Goal: Ask a question: Seek information or help from site administrators or community

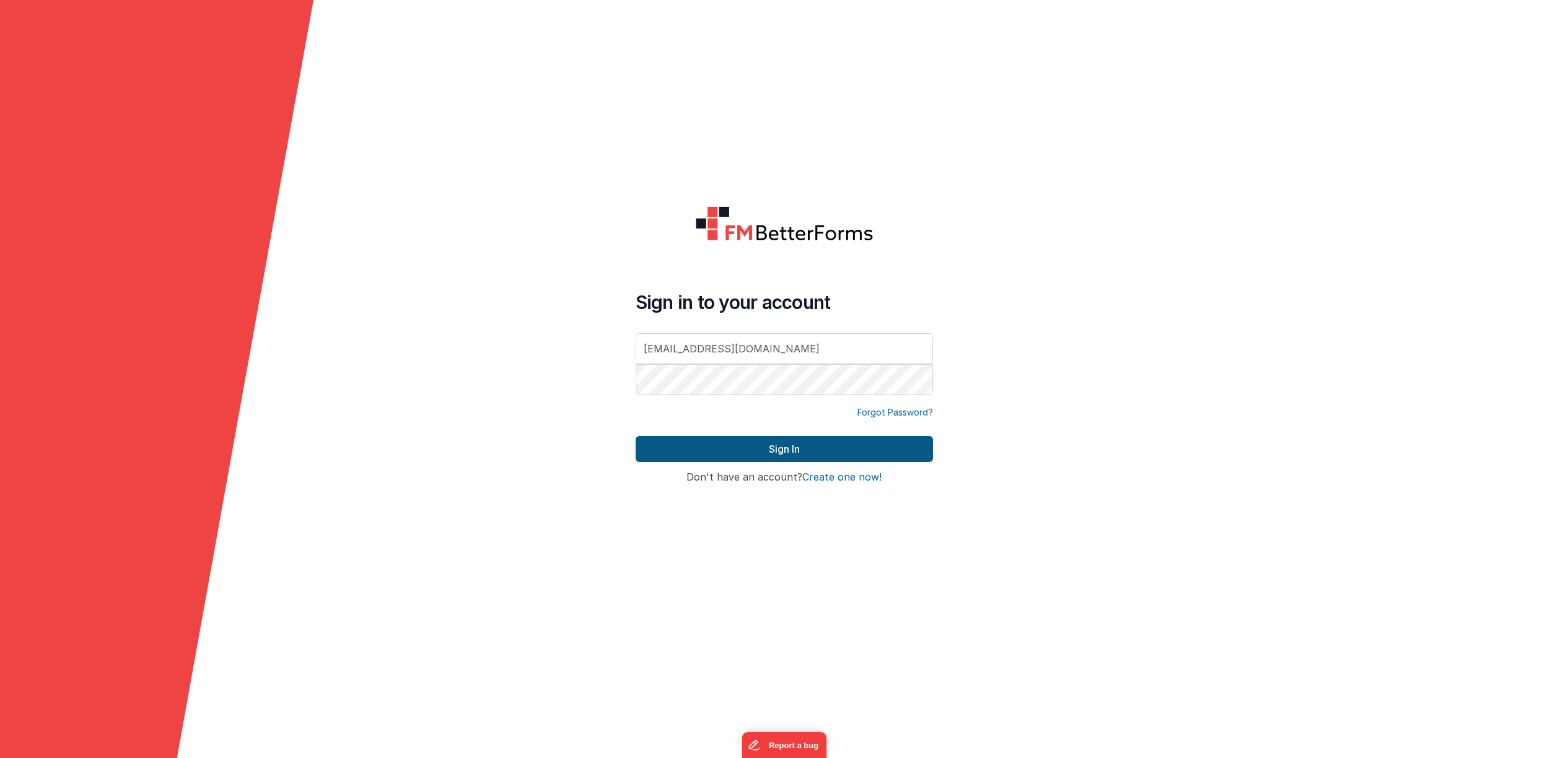
type input "[EMAIL_ADDRESS][DOMAIN_NAME]"
click at [803, 448] on button "Sign In" at bounding box center [784, 449] width 297 height 26
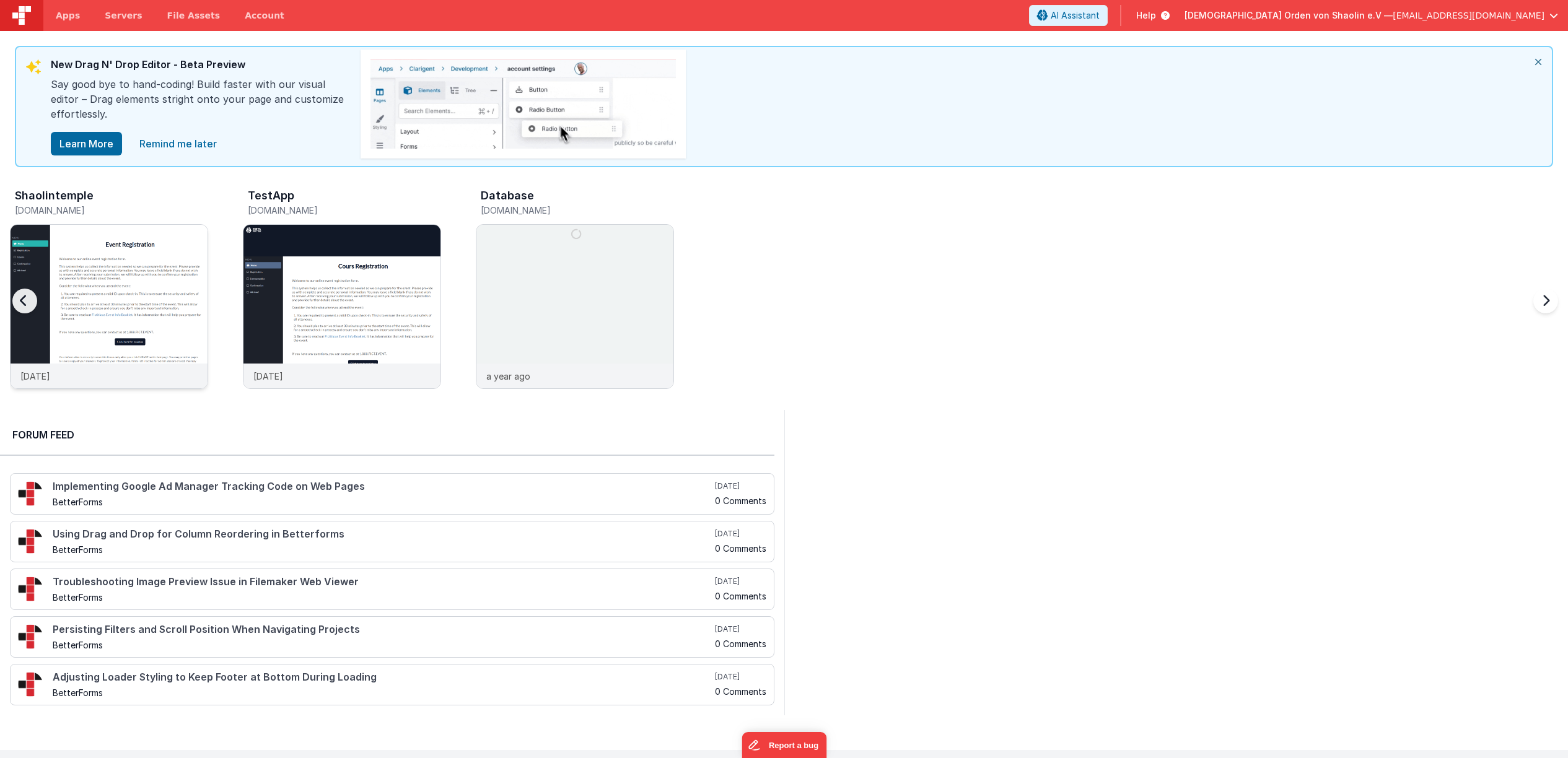
click at [97, 274] on img at bounding box center [109, 323] width 197 height 197
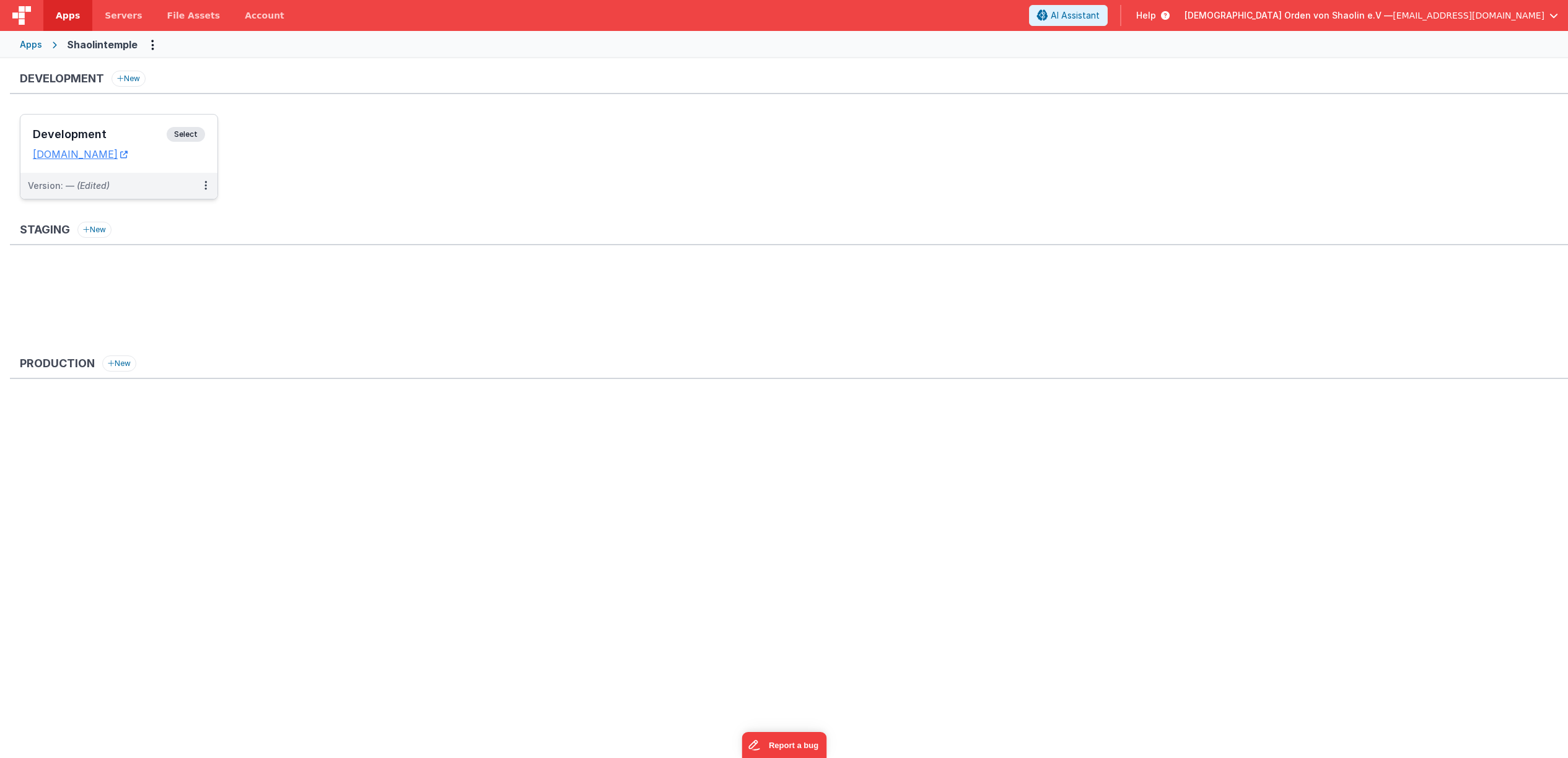
click at [189, 138] on span "Select" at bounding box center [185, 134] width 38 height 15
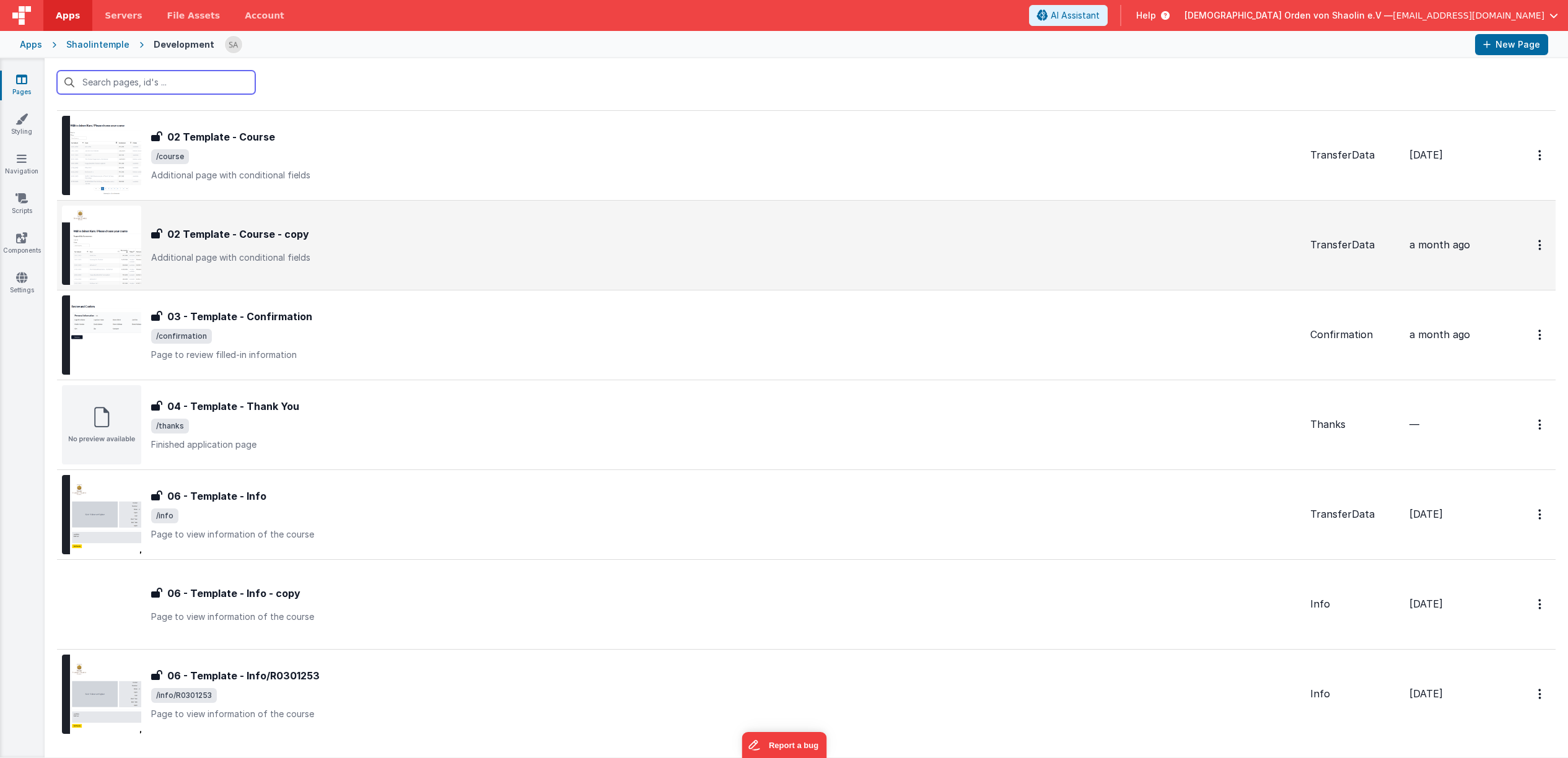
scroll to position [243, 0]
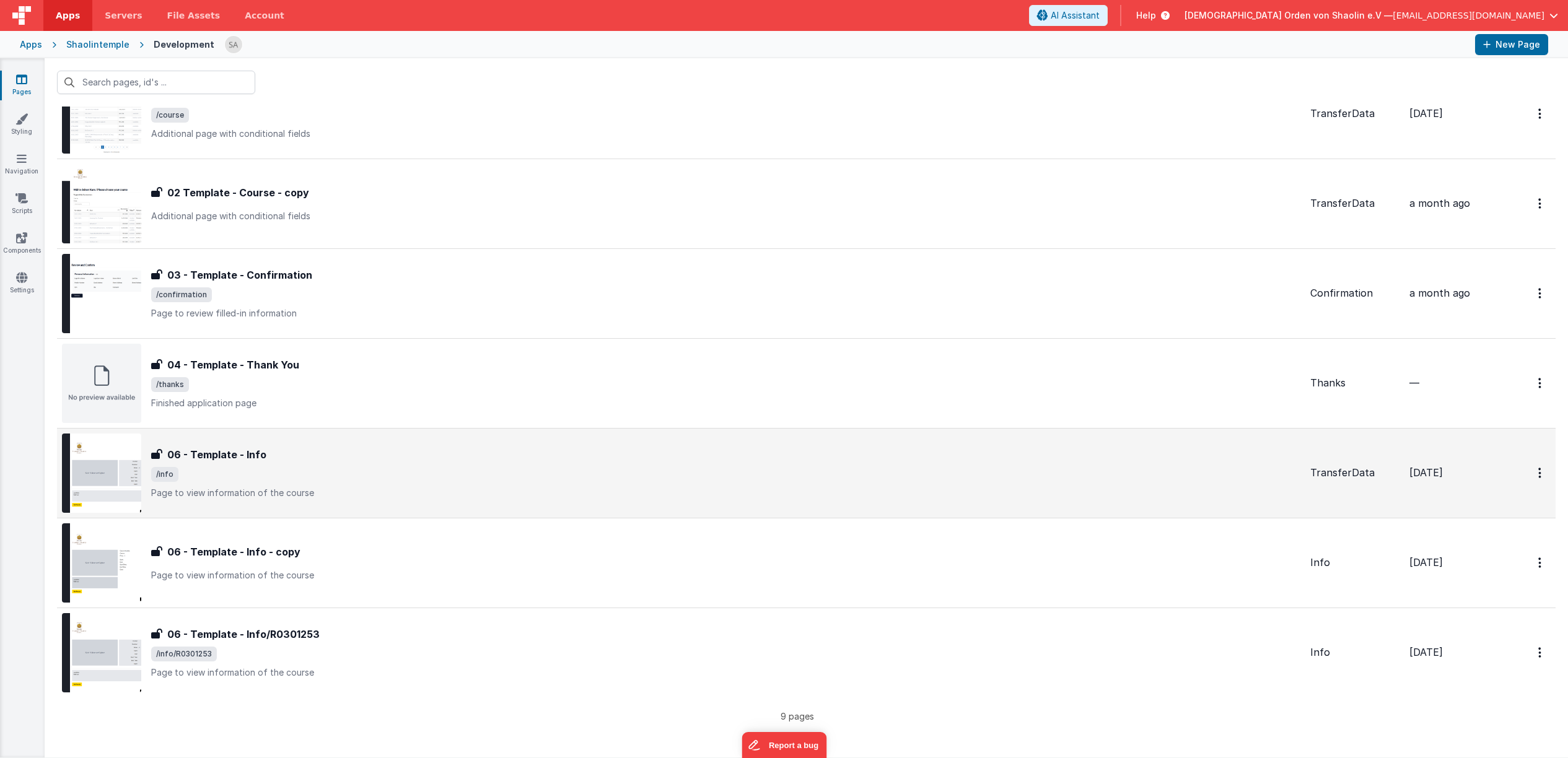
click at [425, 463] on div "06 - Template - Info 06 - Template - Info /info Page to view information of the…" at bounding box center [726, 474] width 1150 height 52
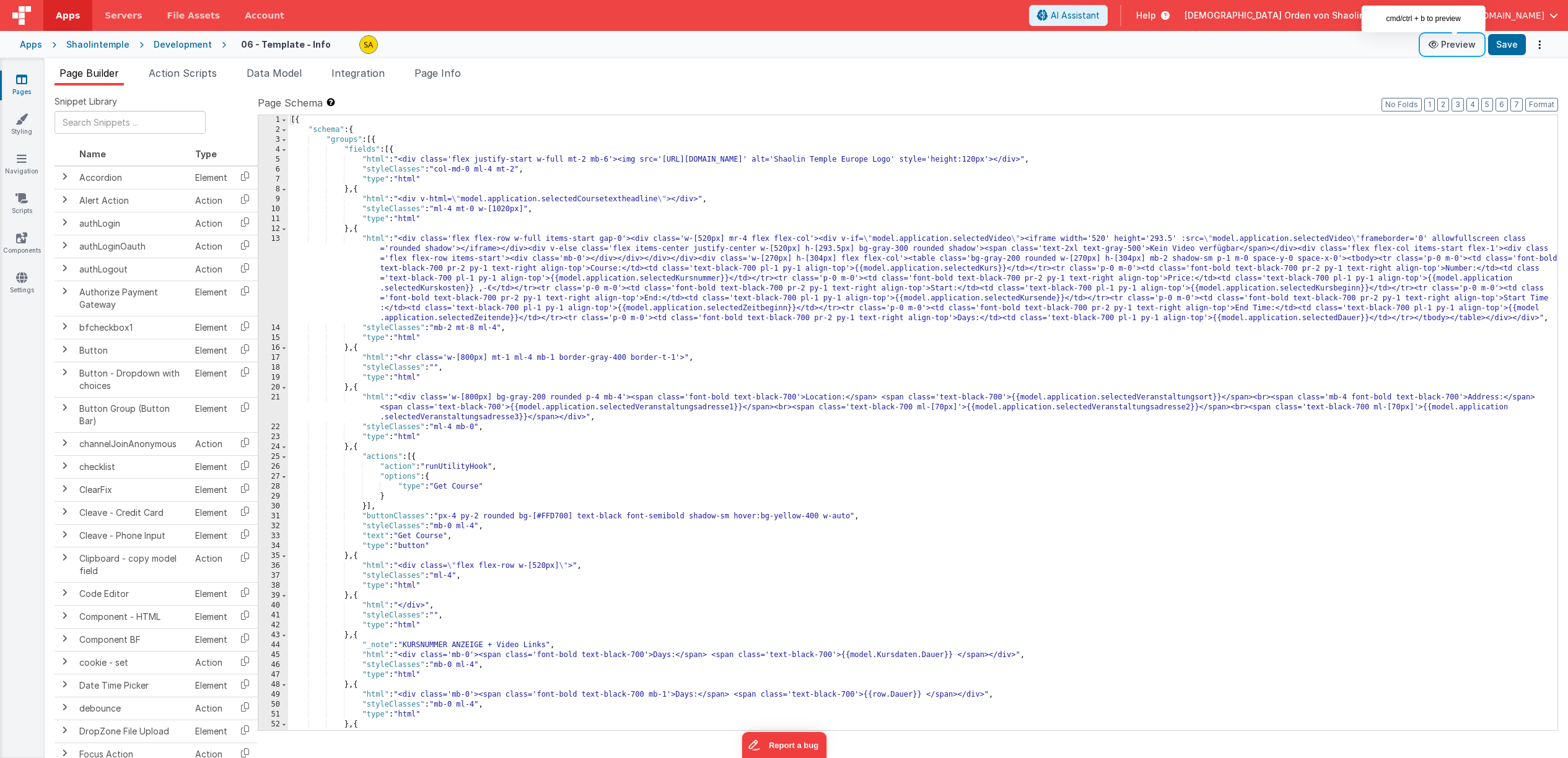
click at [1459, 50] on button "Preview" at bounding box center [1452, 44] width 62 height 20
click at [28, 84] on link "Pages" at bounding box center [21, 85] width 44 height 25
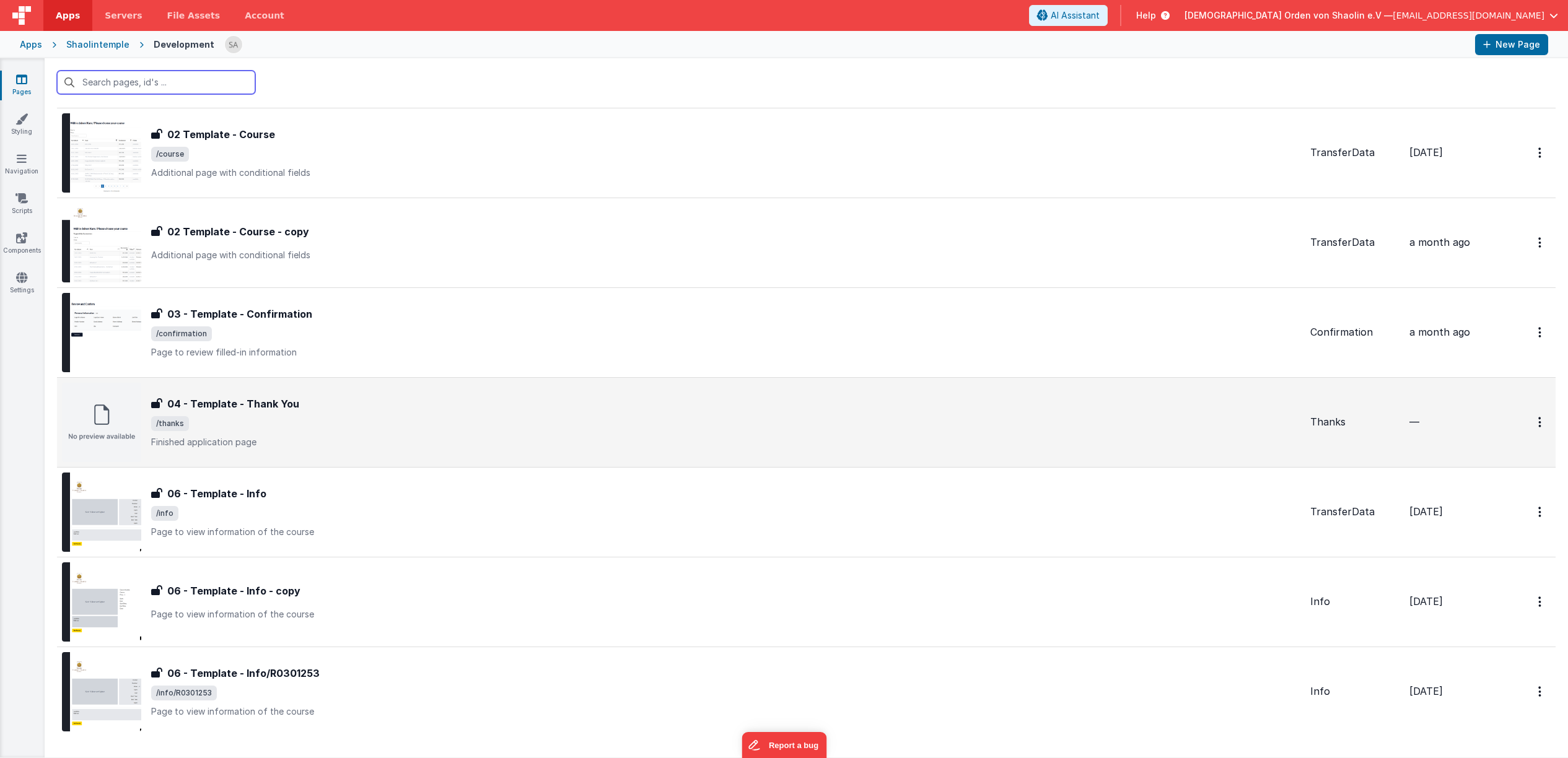
scroll to position [206, 0]
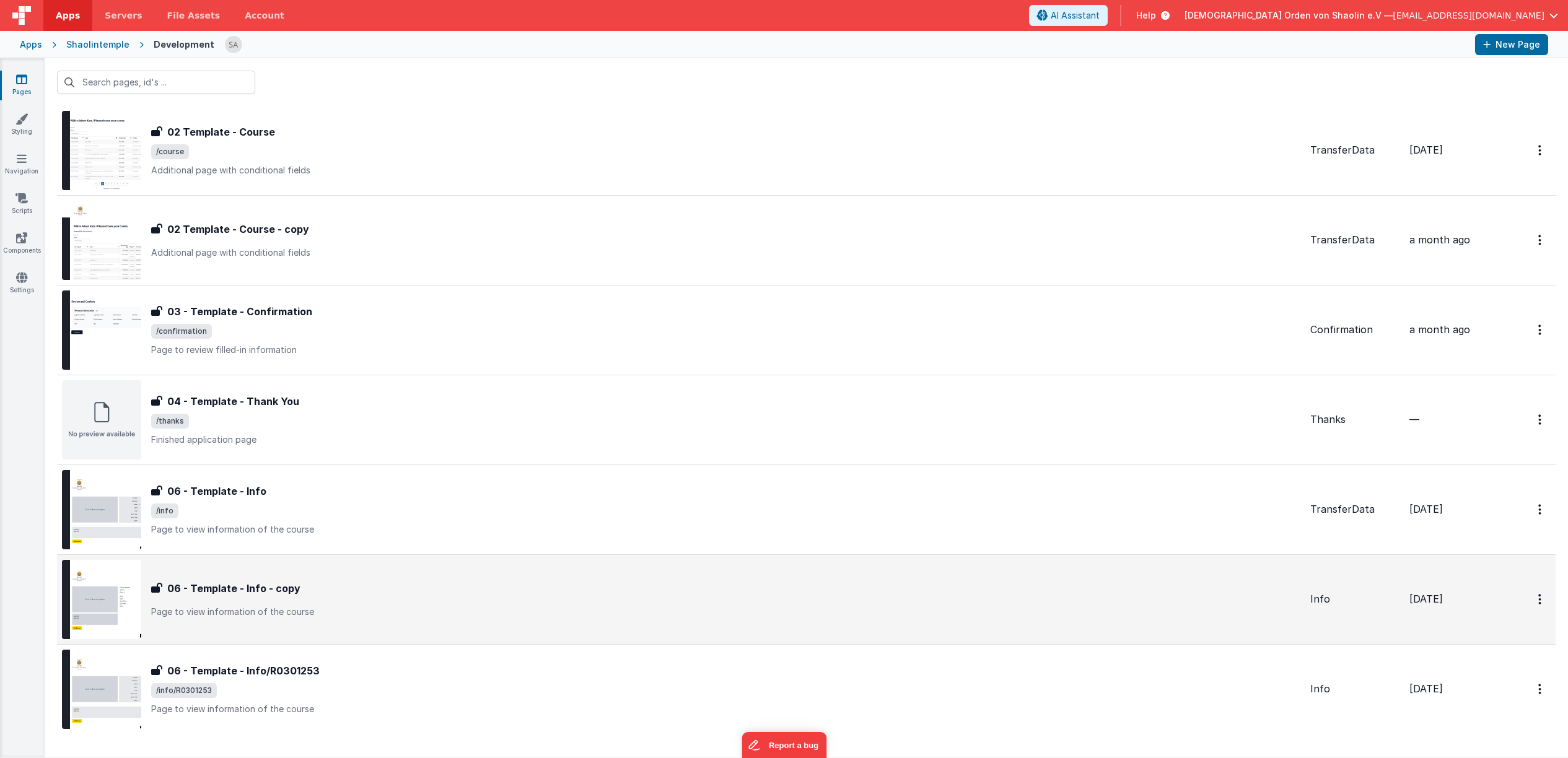
click at [433, 618] on p "Page to view information of the course" at bounding box center [726, 612] width 1150 height 13
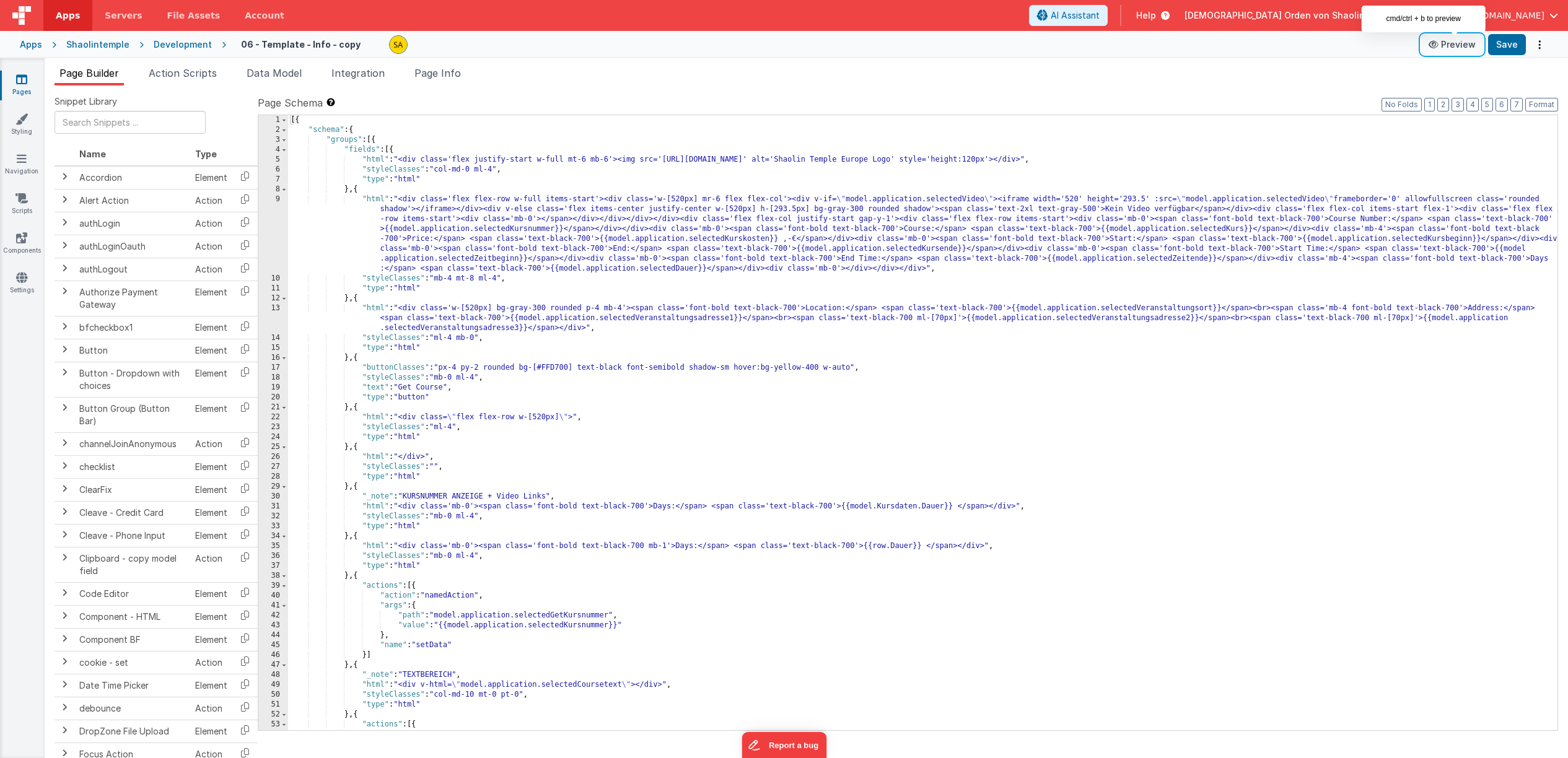
click at [1461, 44] on button "Preview" at bounding box center [1452, 44] width 62 height 20
click at [27, 79] on link "Pages" at bounding box center [21, 85] width 44 height 25
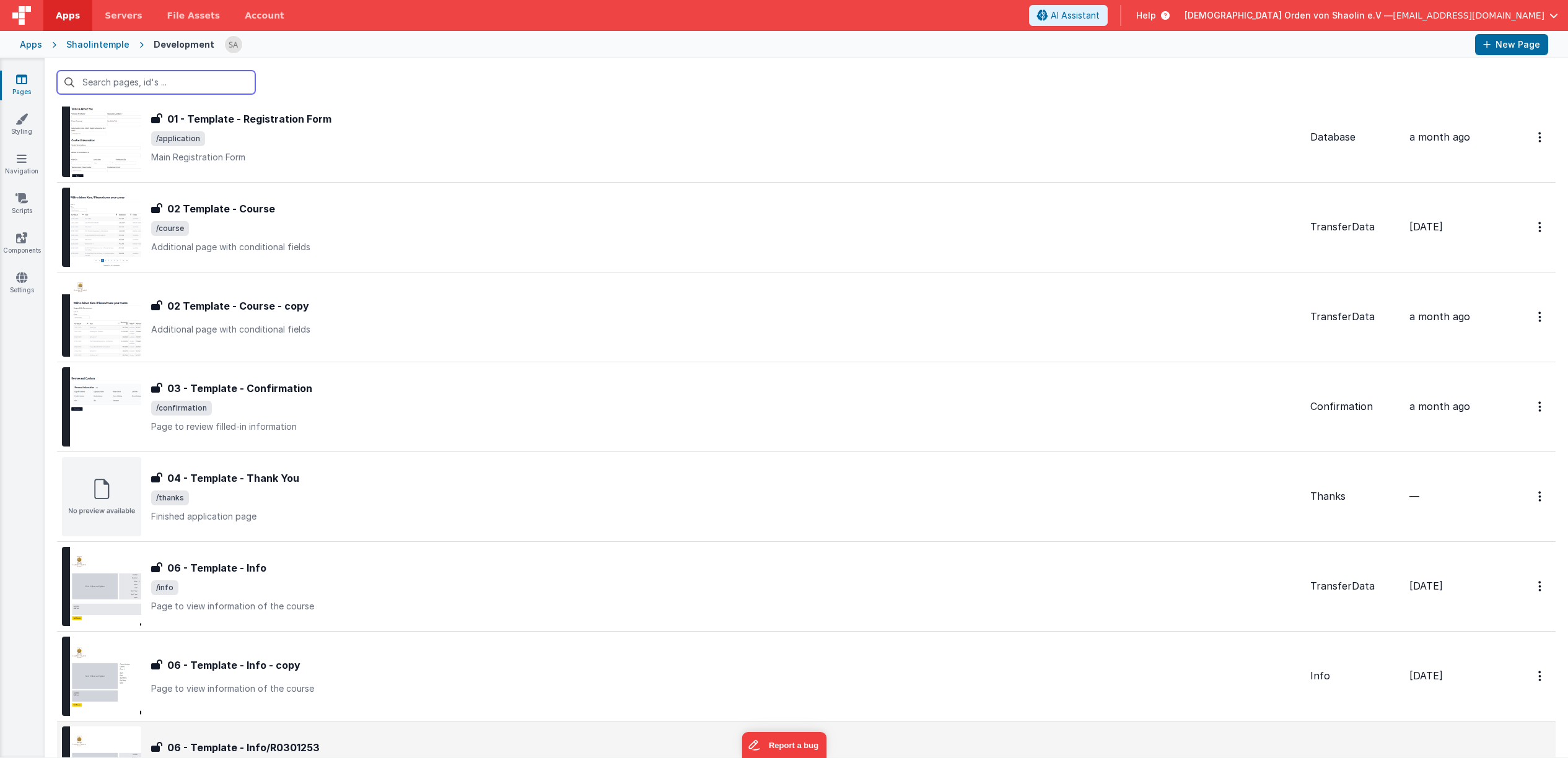
scroll to position [243, 0]
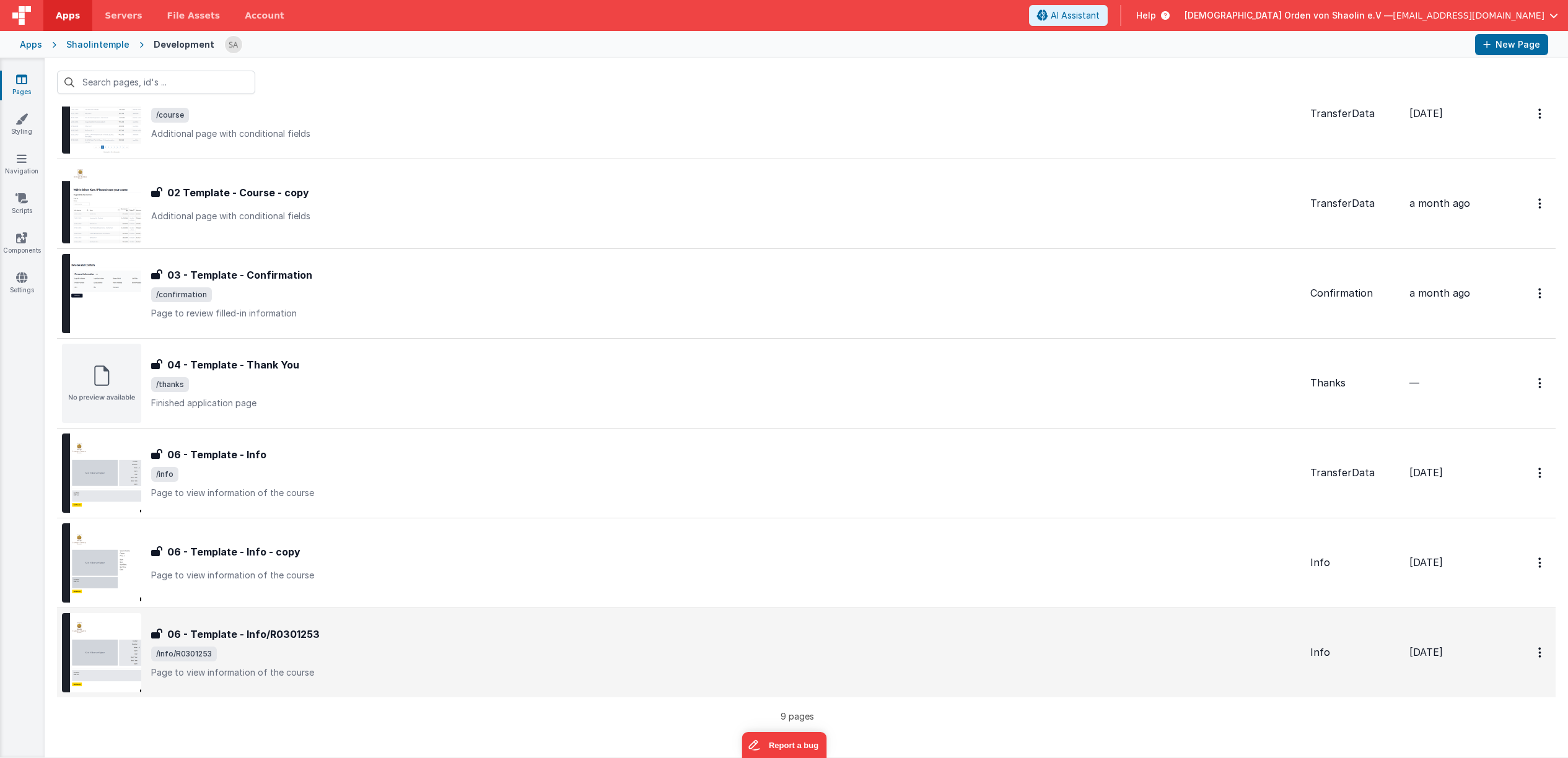
click at [605, 664] on div "06 - Template - Info/R0301253 06 - Template - Info/R0301253 /info/R0301253 Page…" at bounding box center [726, 653] width 1150 height 52
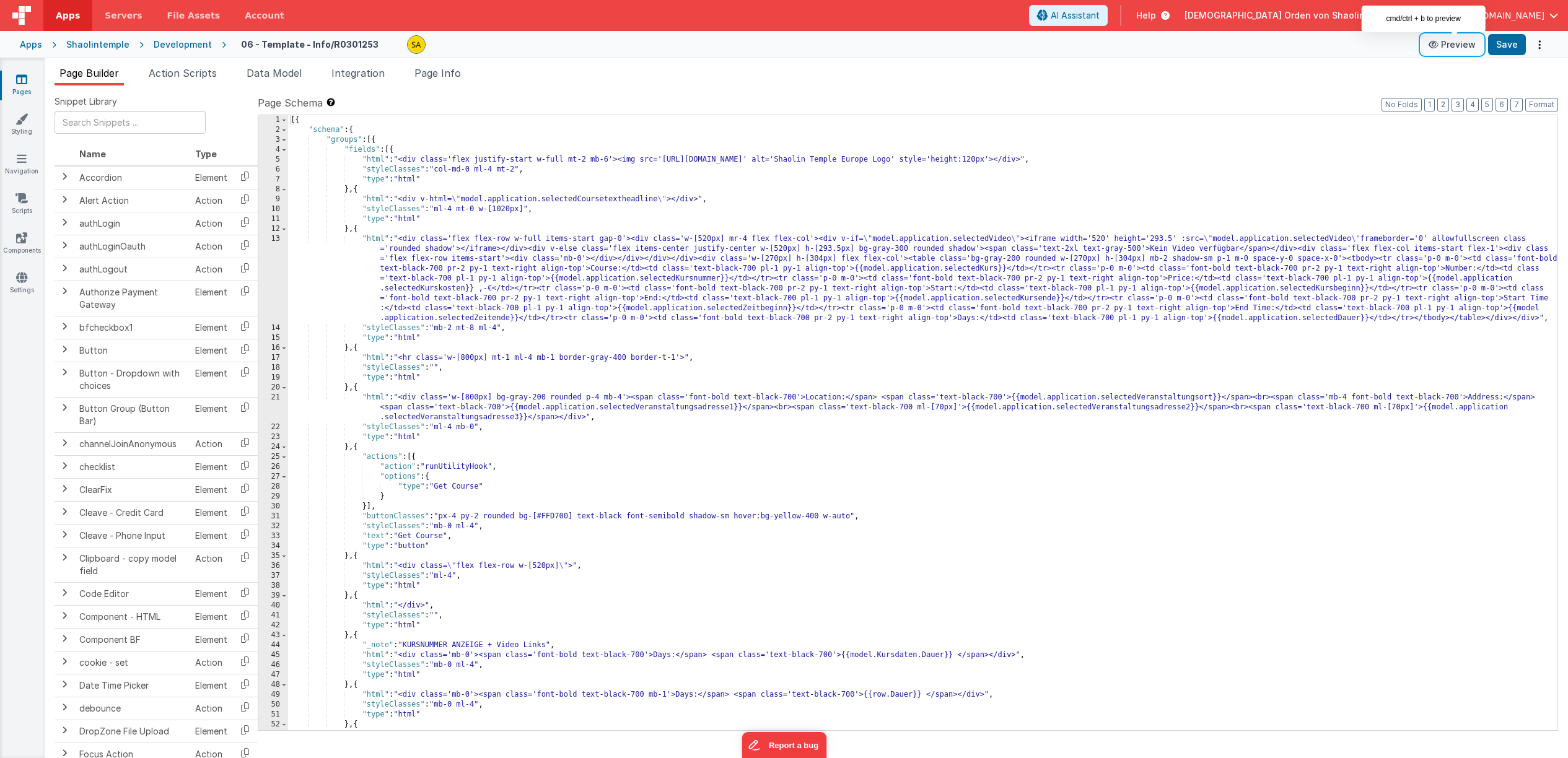
click at [1467, 46] on button "Preview" at bounding box center [1452, 44] width 62 height 20
click at [1100, 21] on span "AI Assistant" at bounding box center [1075, 16] width 49 height 13
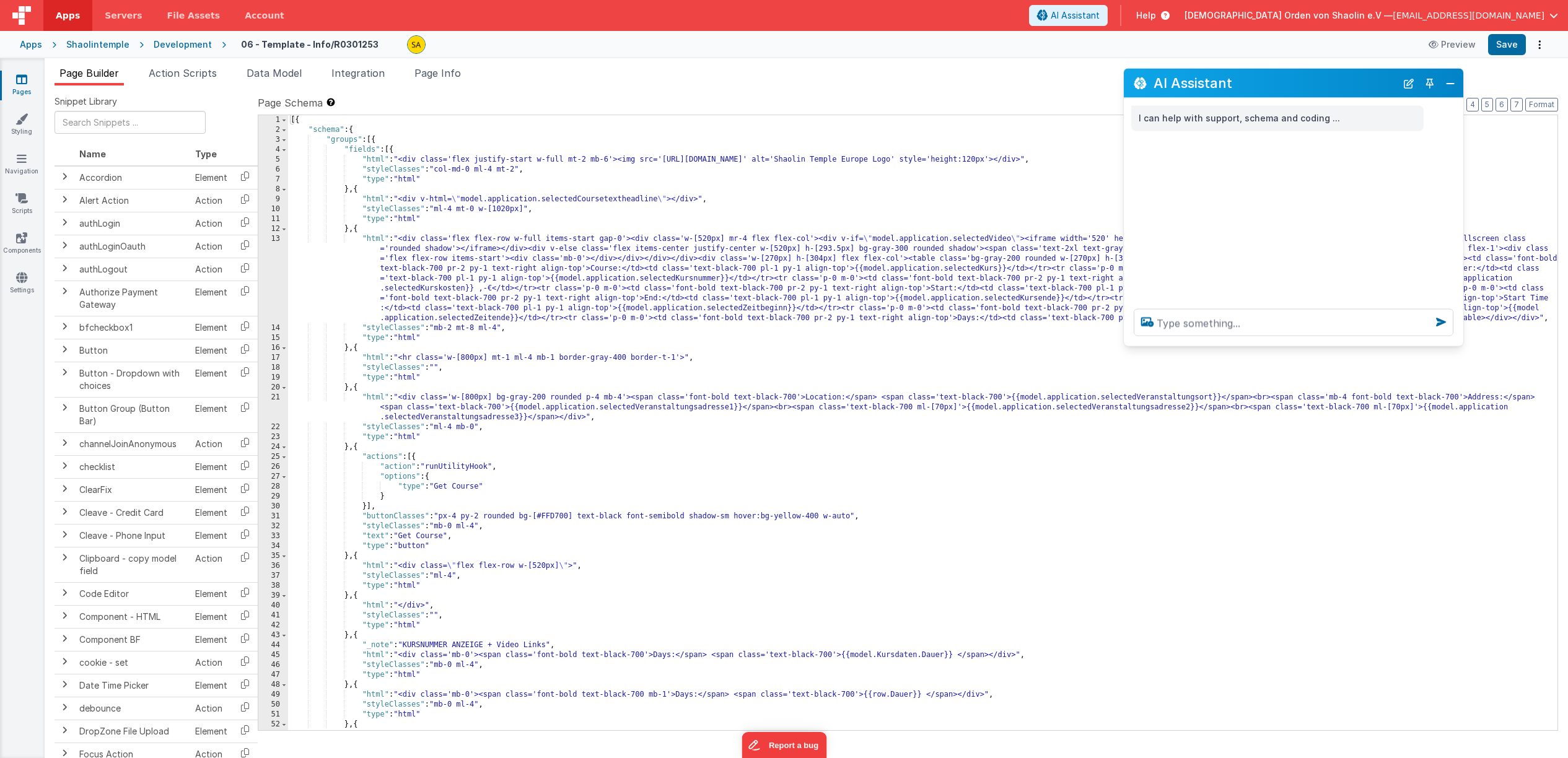
drag, startPoint x: 265, startPoint y: 492, endPoint x: 1384, endPoint y: 131, distance: 1175.8
click at [1376, 89] on h2 "AI Assistant" at bounding box center [1275, 82] width 243 height 15
click at [1194, 326] on textarea at bounding box center [1293, 322] width 319 height 27
type textarea "wie ist der code wenn ich beim klicken auf den Get Course button die Course num…"
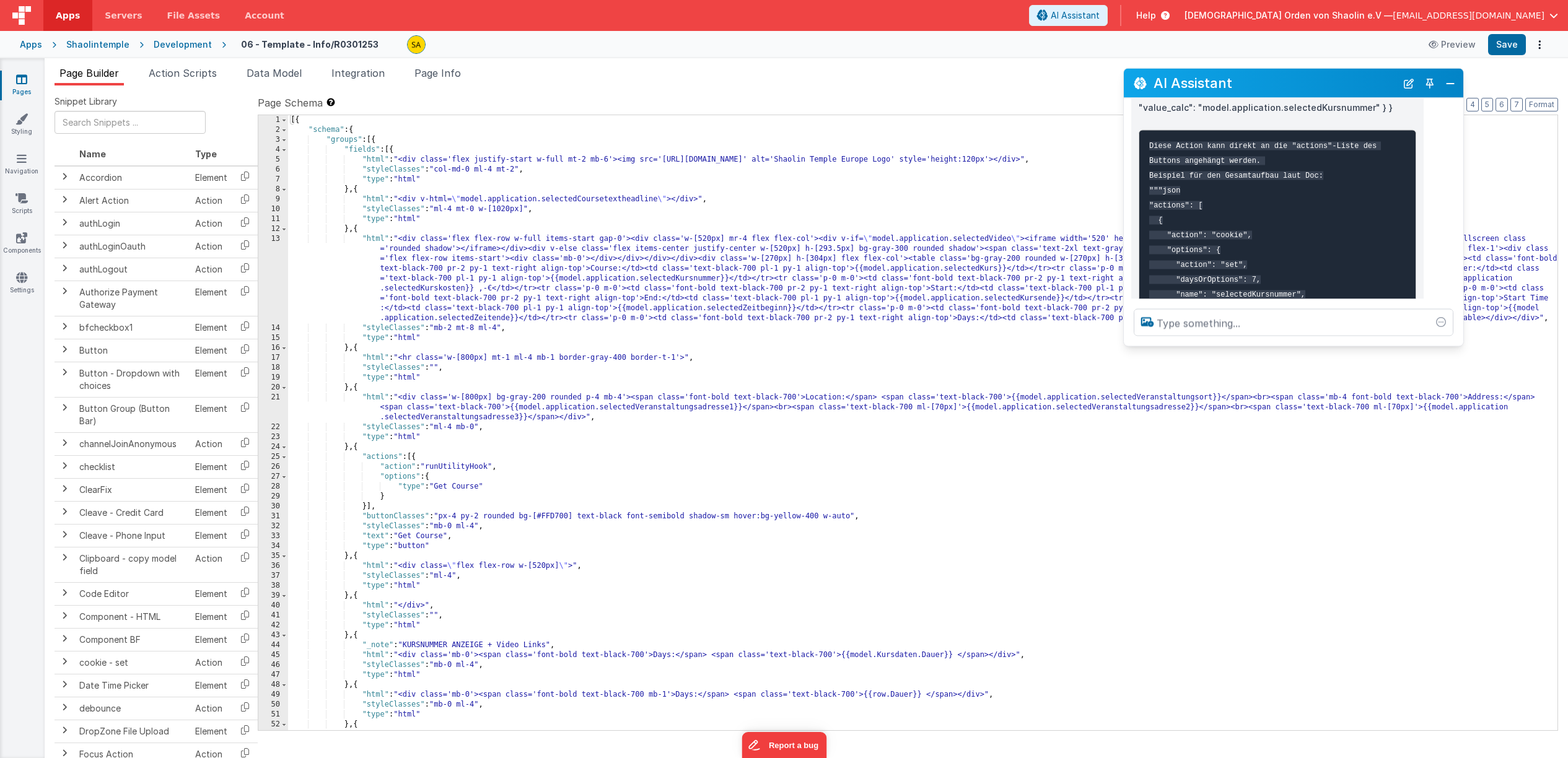
scroll to position [239, 0]
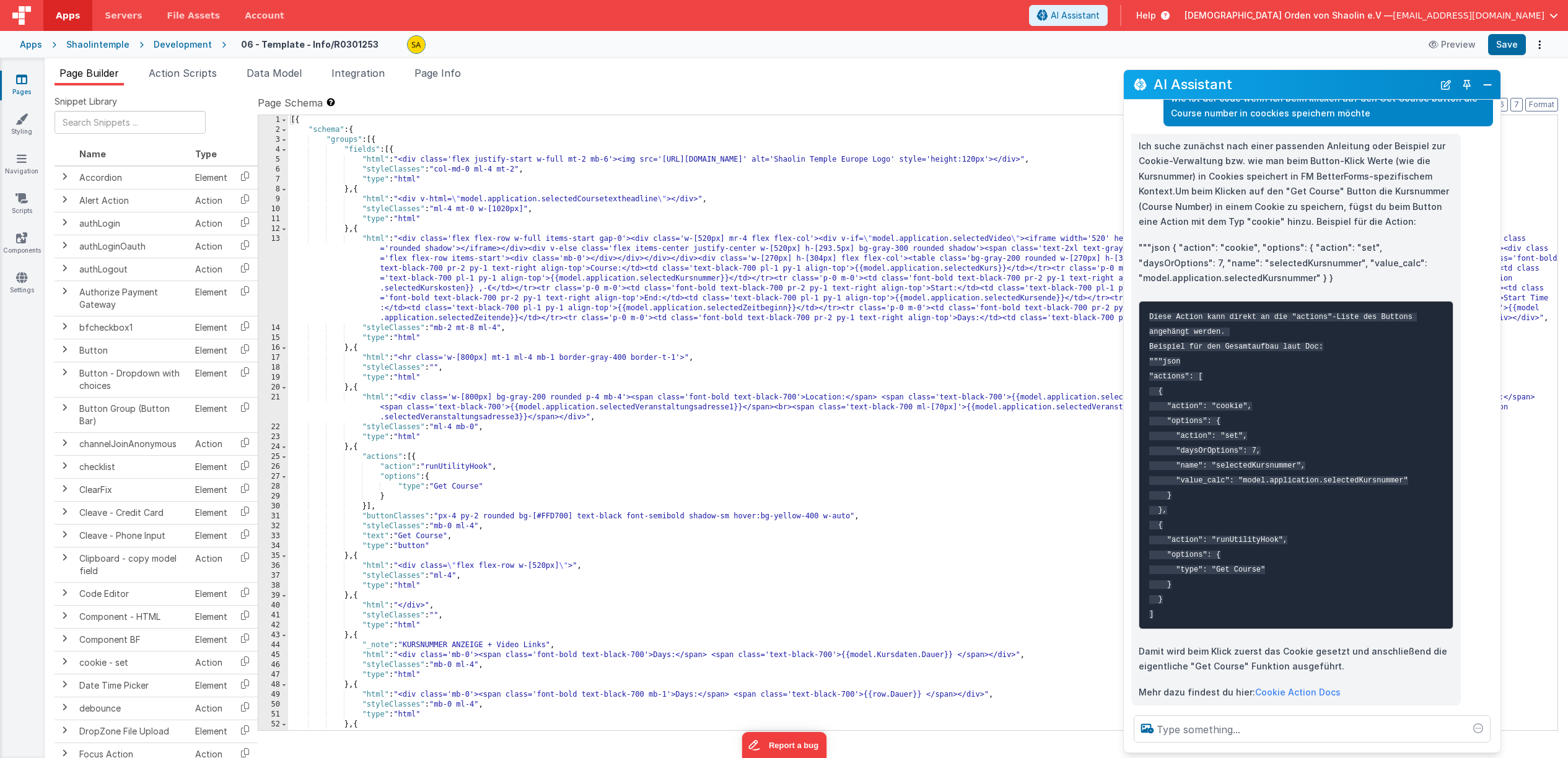
drag, startPoint x: 1454, startPoint y: 344, endPoint x: 1490, endPoint y: 754, distance: 411.6
click at [1490, 752] on div at bounding box center [1311, 729] width 376 height 47
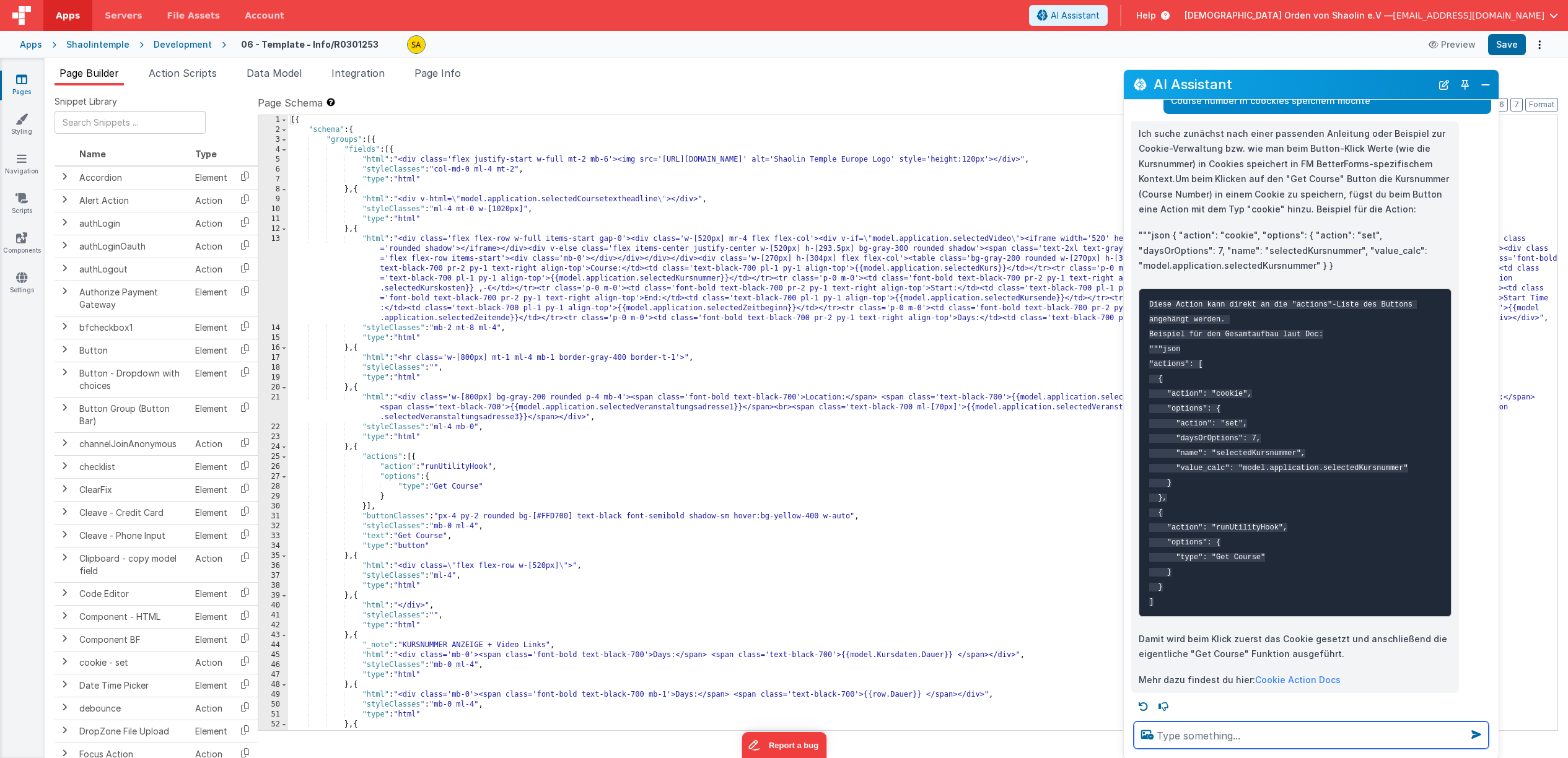
scroll to position [70, 0]
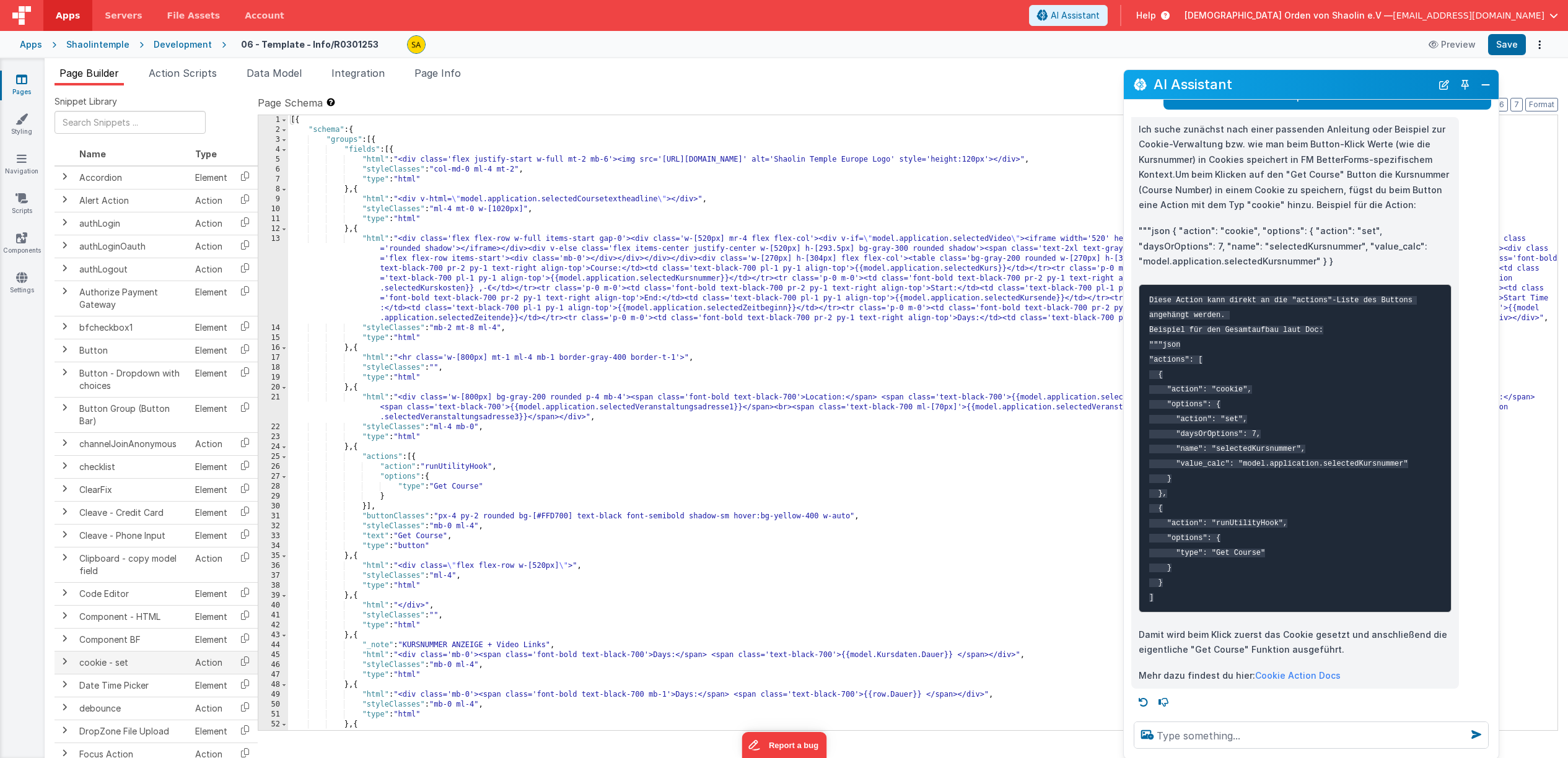
click at [63, 663] on span at bounding box center [64, 661] width 10 height 10
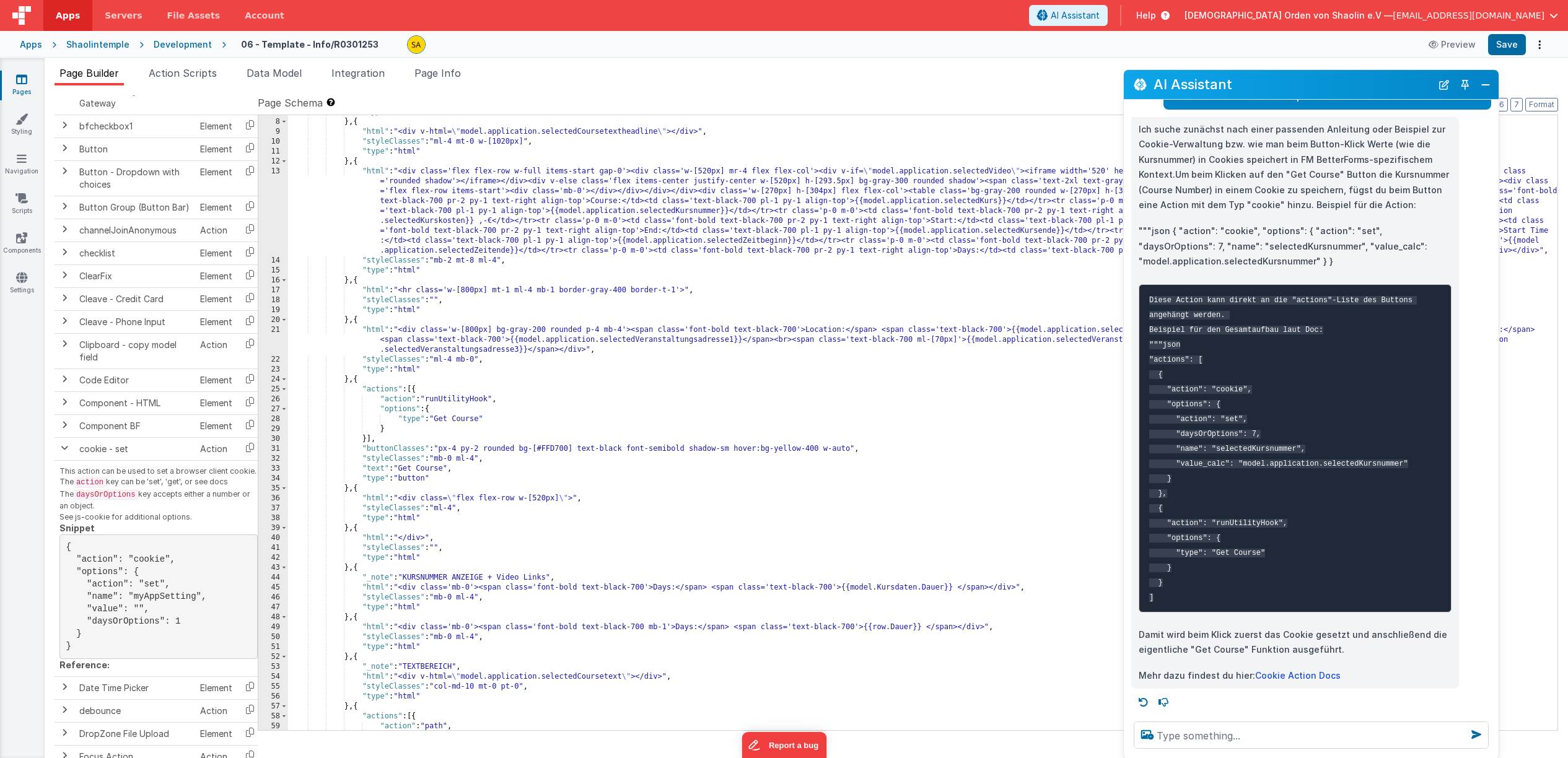
scroll to position [67, 0]
